Goal: Task Accomplishment & Management: Use online tool/utility

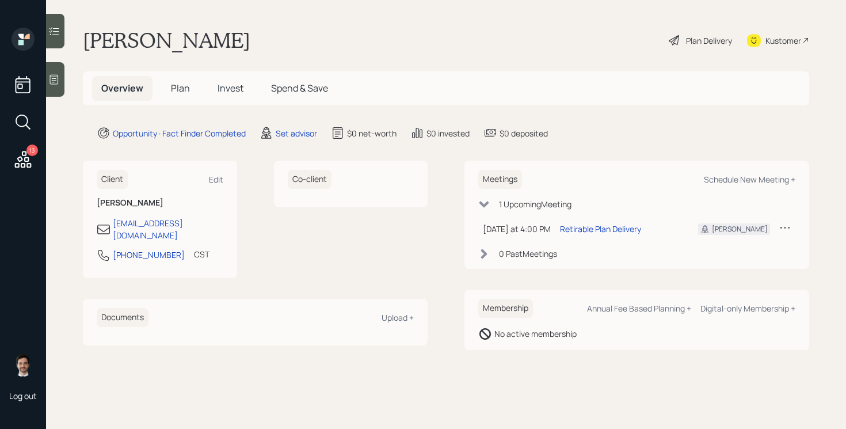
click at [30, 147] on div "13" at bounding box center [32, 150] width 12 height 12
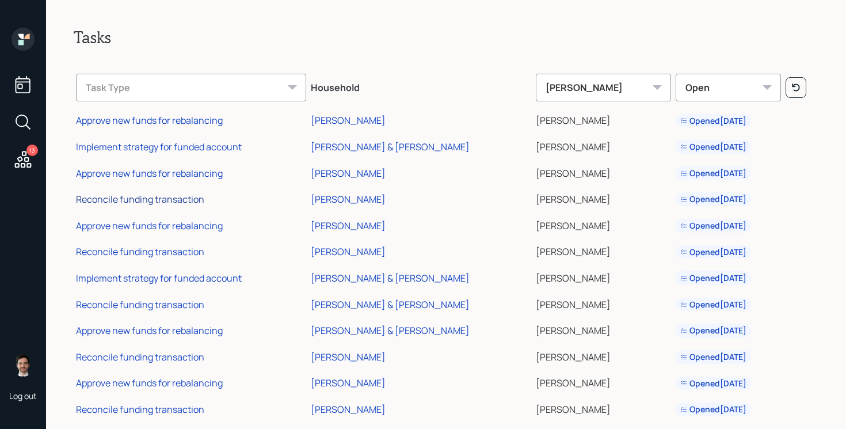
click at [176, 201] on div "Reconcile funding transaction" at bounding box center [140, 199] width 128 height 13
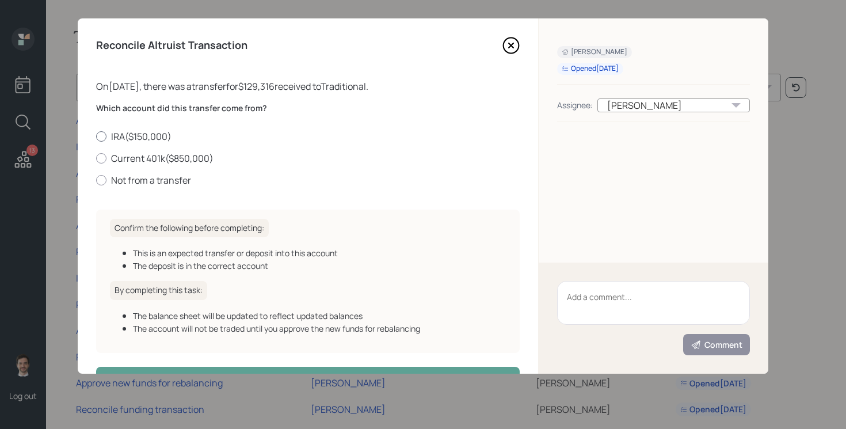
click at [154, 139] on label "IRA ( $150,000 )" at bounding box center [308, 136] width 424 height 13
click at [96, 136] on input "IRA ( $150,000 )" at bounding box center [96, 136] width 1 height 1
radio input "true"
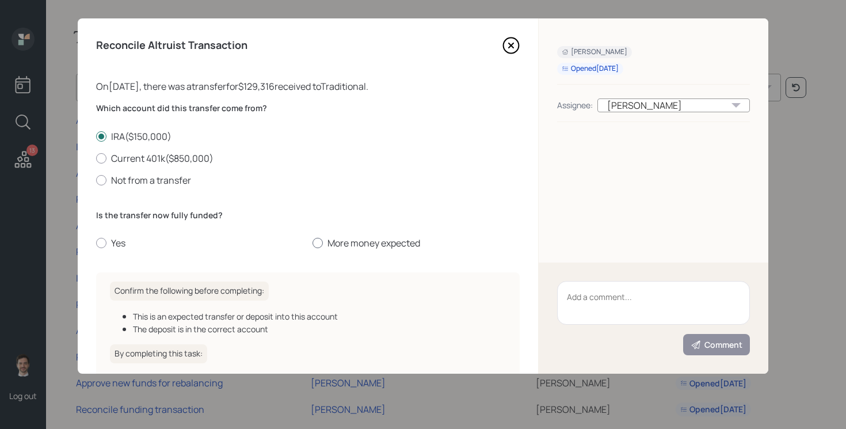
click at [368, 242] on label "More money expected" at bounding box center [416, 243] width 207 height 13
click at [313, 243] on input "More money expected" at bounding box center [312, 243] width 1 height 1
radio input "true"
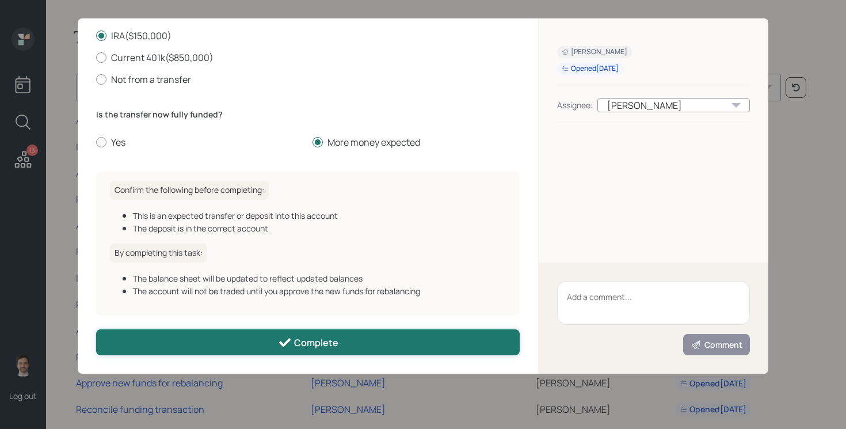
click at [300, 344] on div "Complete" at bounding box center [308, 343] width 60 height 14
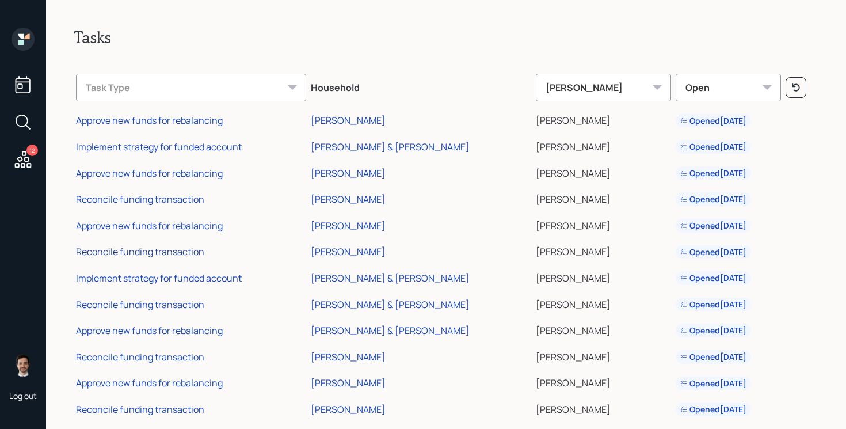
click at [153, 249] on div "Reconcile funding transaction" at bounding box center [140, 251] width 128 height 13
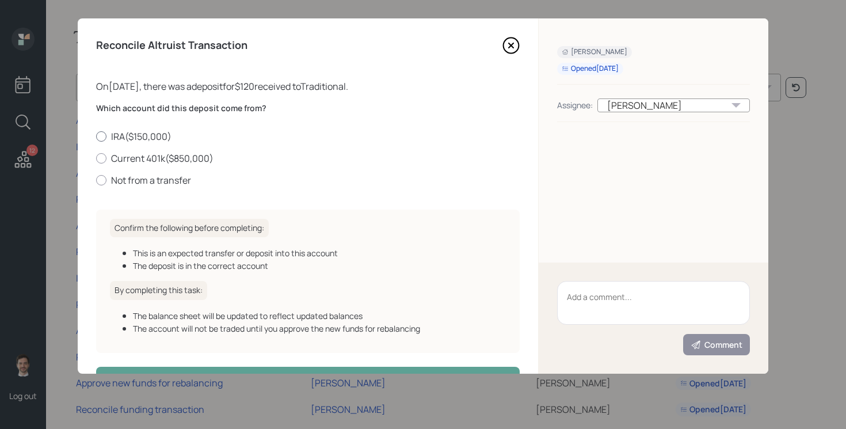
click at [162, 134] on label "IRA ( $150,000 )" at bounding box center [308, 136] width 424 height 13
click at [96, 136] on input "IRA ( $150,000 )" at bounding box center [96, 136] width 1 height 1
radio input "true"
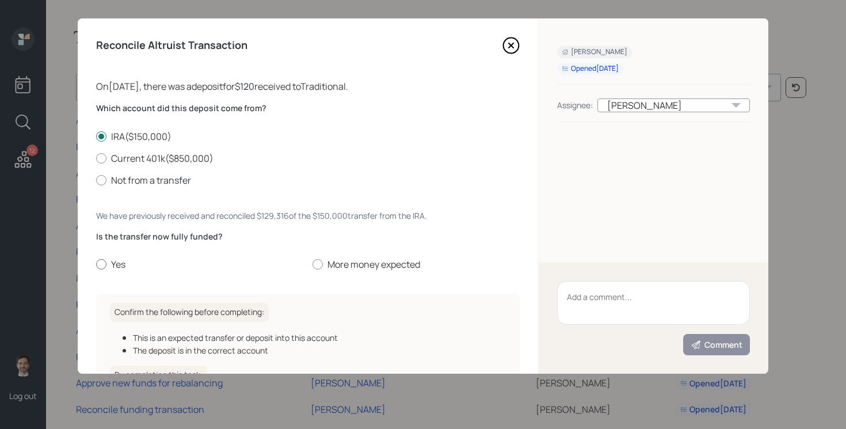
click at [118, 263] on label "Yes" at bounding box center [199, 264] width 207 height 13
click at [96, 264] on input "Yes" at bounding box center [96, 264] width 1 height 1
radio input "true"
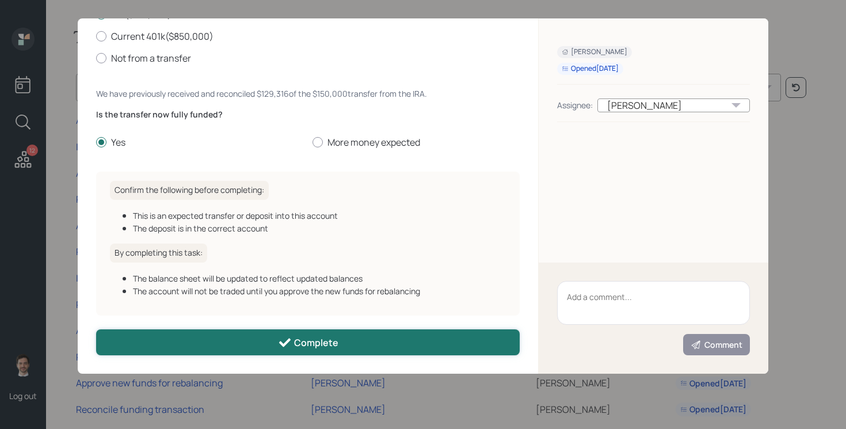
click at [315, 342] on div "Complete" at bounding box center [308, 343] width 60 height 14
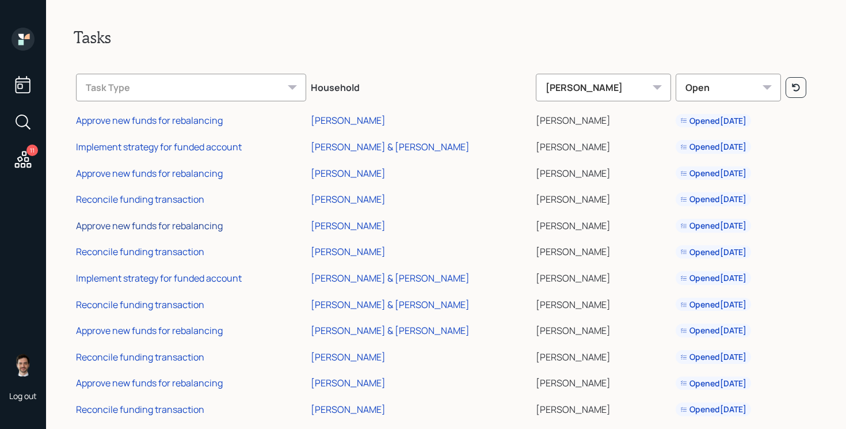
click at [161, 219] on div "Approve new funds for rebalancing" at bounding box center [149, 225] width 147 height 13
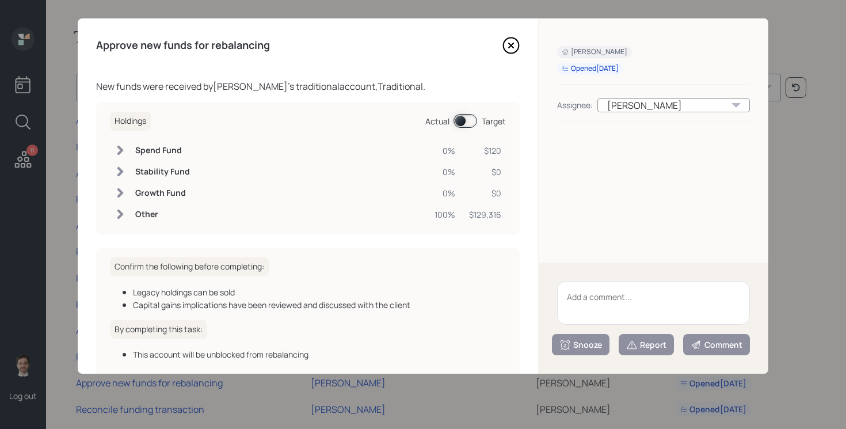
scroll to position [64, 0]
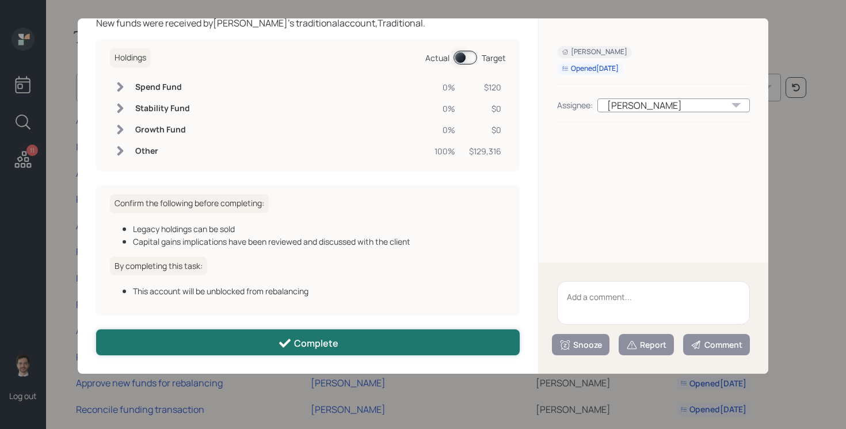
click at [322, 345] on div "Complete" at bounding box center [308, 343] width 60 height 14
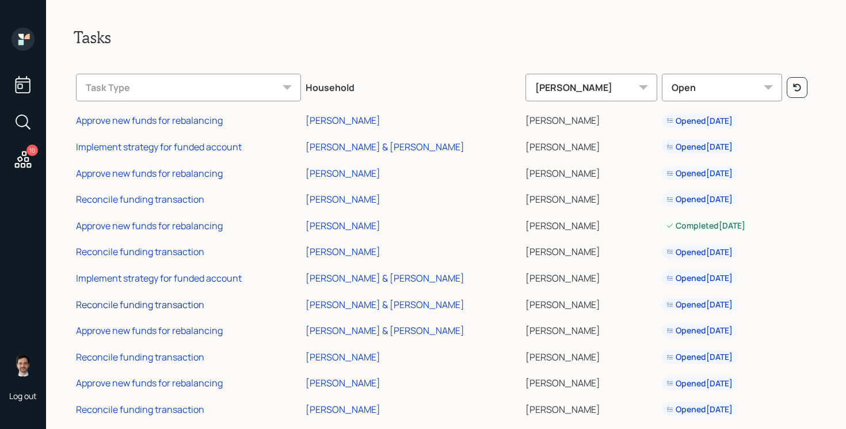
click at [166, 304] on div "Reconcile funding transaction" at bounding box center [140, 304] width 128 height 13
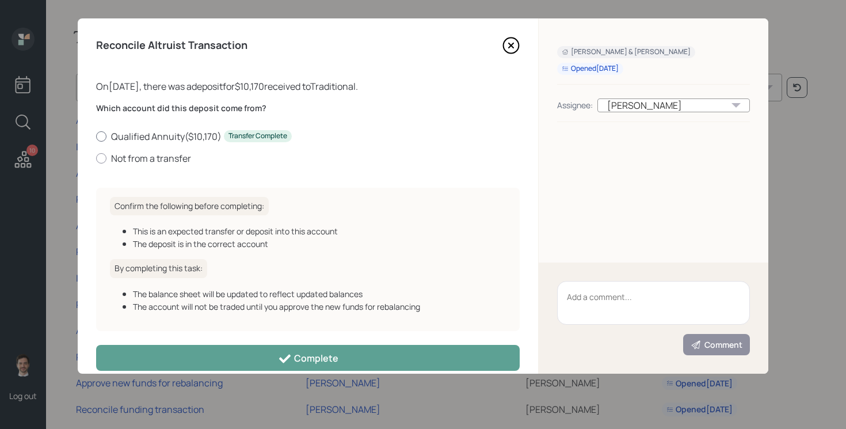
click at [176, 136] on label "Qualified Annuity ( $10,170 ) Transfer Complete" at bounding box center [308, 136] width 424 height 13
click at [96, 136] on input "Qualified Annuity ( $10,170 ) Transfer Complete" at bounding box center [96, 136] width 1 height 1
radio input "true"
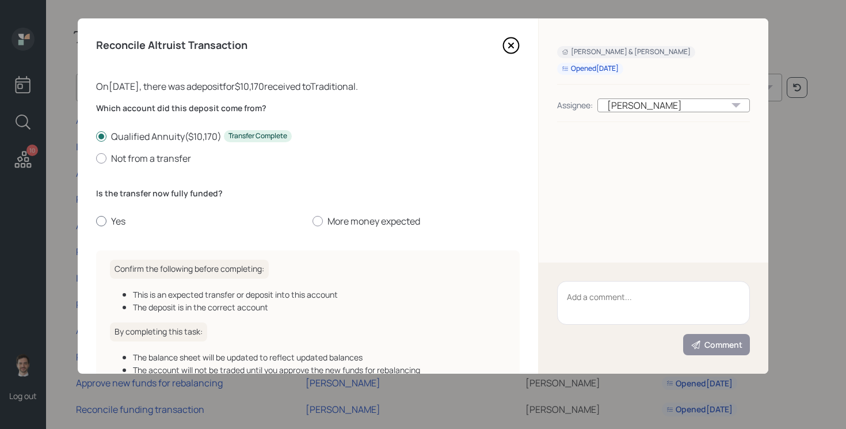
click at [112, 223] on label "Yes" at bounding box center [199, 221] width 207 height 13
click at [96, 222] on input "Yes" at bounding box center [96, 221] width 1 height 1
radio input "true"
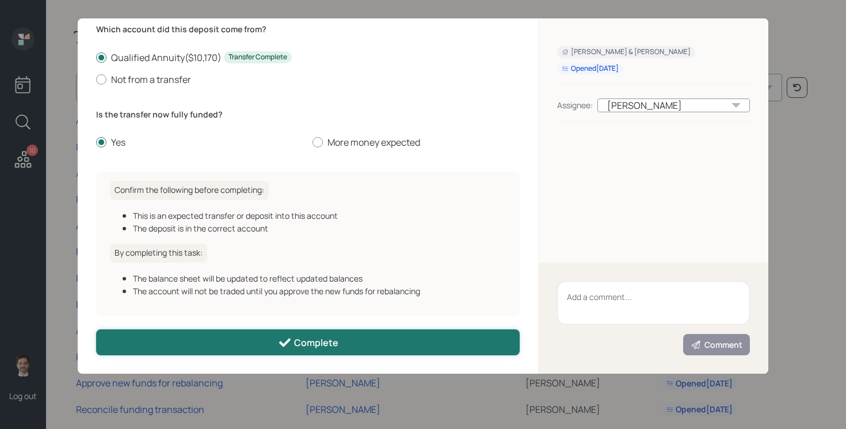
click at [227, 344] on button "Complete" at bounding box center [308, 342] width 424 height 26
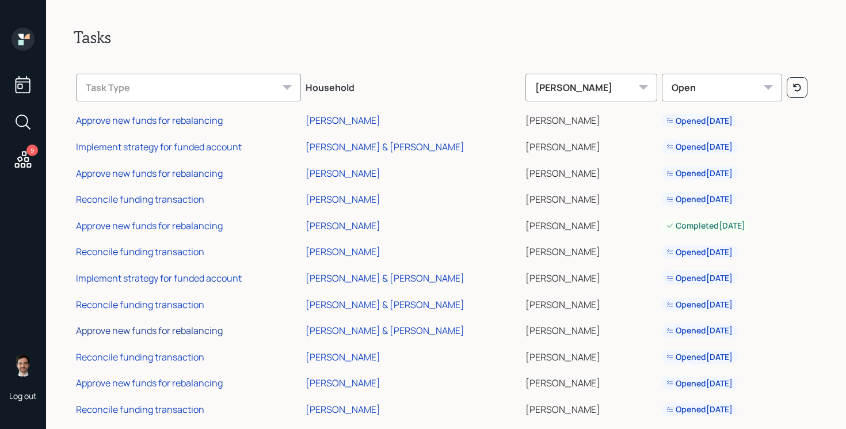
click at [164, 330] on div "Approve new funds for rebalancing" at bounding box center [149, 330] width 147 height 13
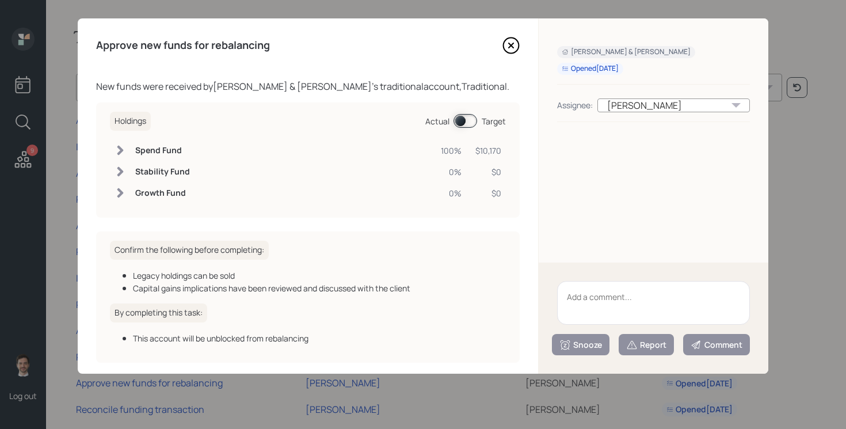
scroll to position [47, 0]
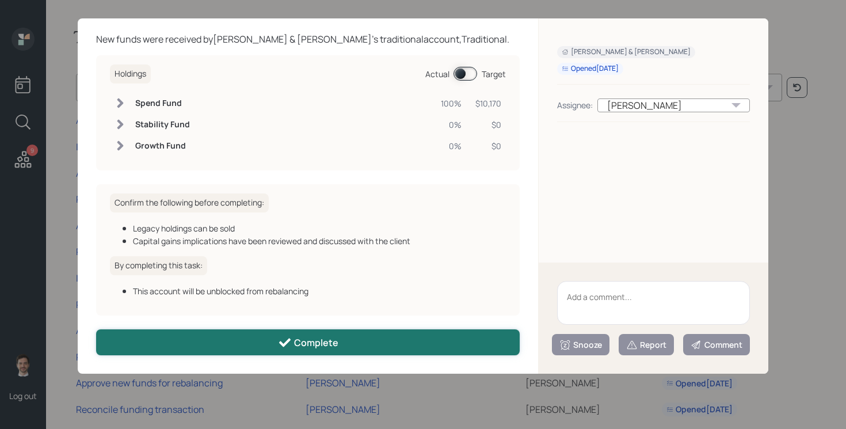
click at [235, 337] on button "Complete" at bounding box center [308, 342] width 424 height 26
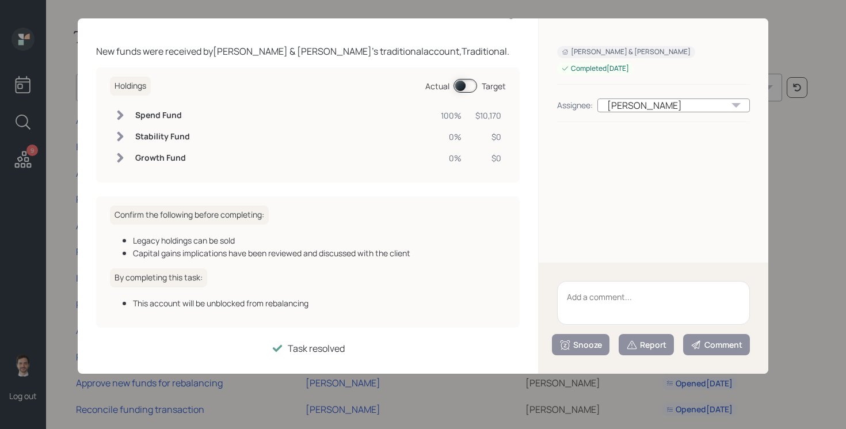
scroll to position [0, 0]
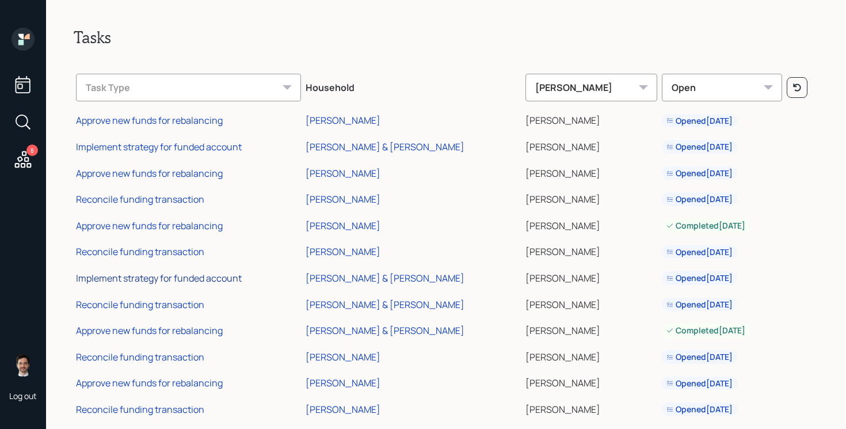
click at [192, 283] on div "Implement strategy for funded account" at bounding box center [159, 278] width 166 height 13
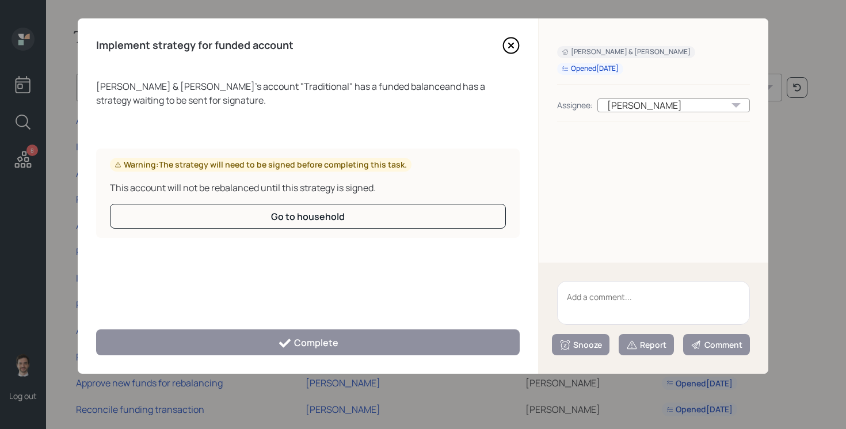
click at [512, 44] on icon at bounding box center [511, 45] width 5 height 5
